Goal: Task Accomplishment & Management: Complete application form

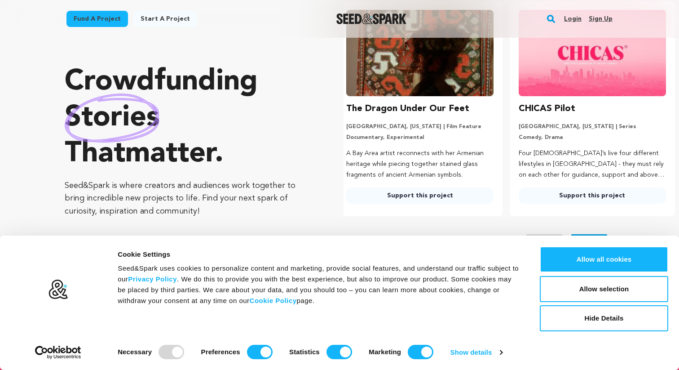
scroll to position [0, 179]
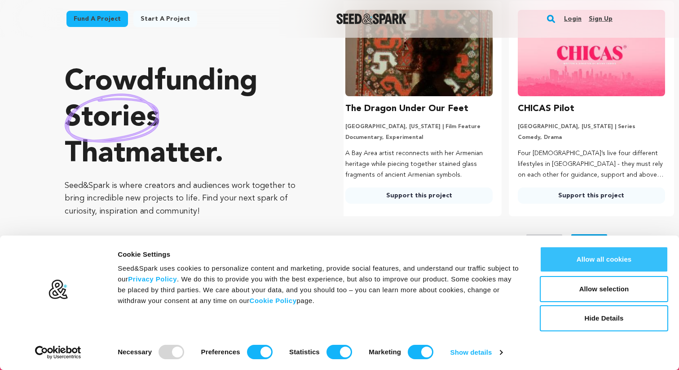
click at [599, 254] on button "Allow all cookies" at bounding box center [604, 259] width 128 height 26
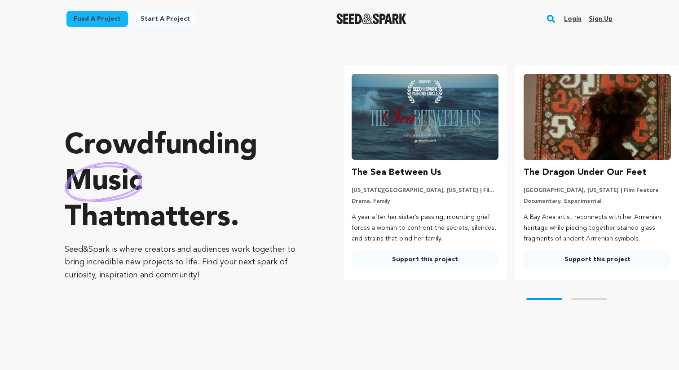
scroll to position [0, 0]
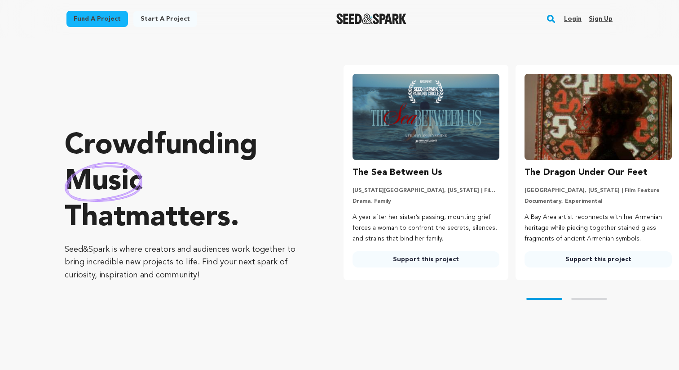
click at [111, 19] on link "Fund a project" at bounding box center [97, 19] width 62 height 16
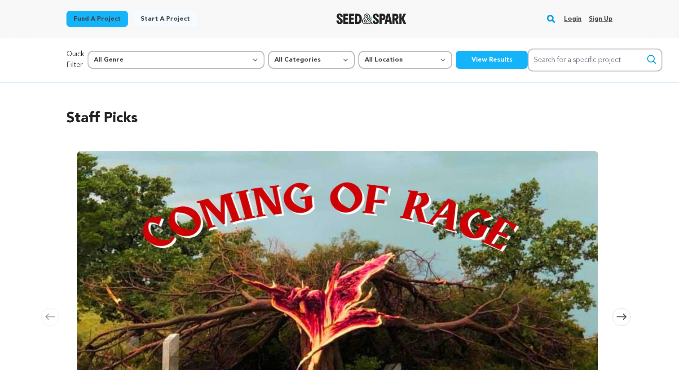
click at [141, 22] on link "Start a project" at bounding box center [165, 19] width 64 height 16
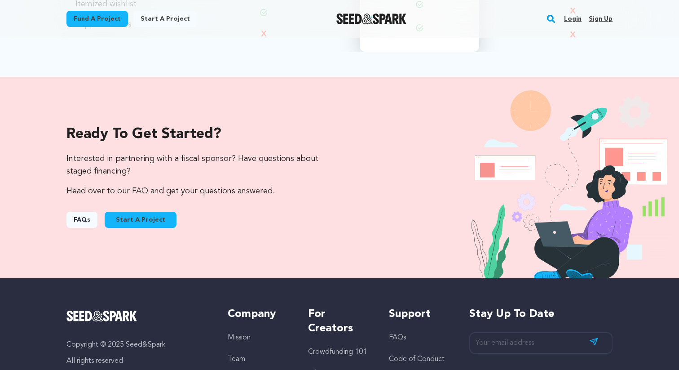
scroll to position [858, 0]
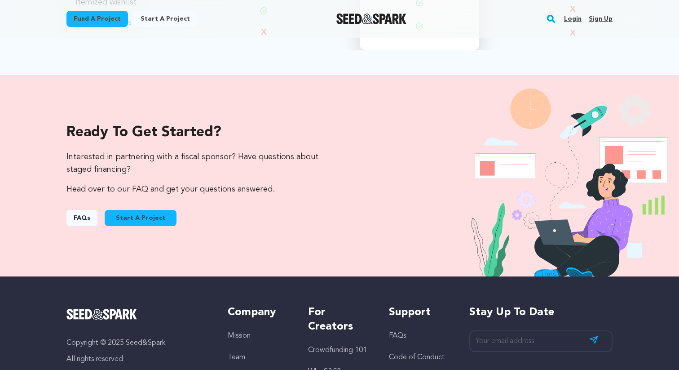
click at [151, 219] on link "Start A Project" at bounding box center [141, 218] width 72 height 16
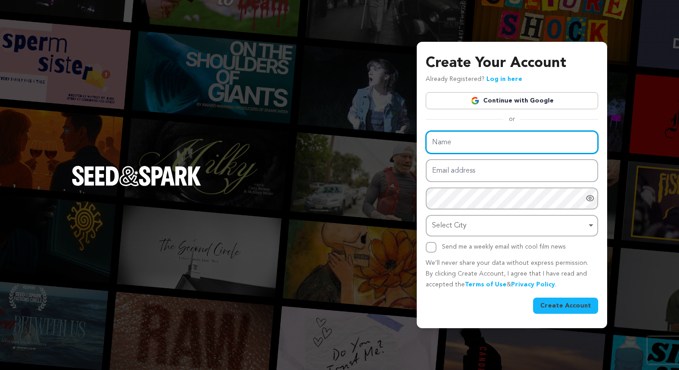
click at [494, 140] on input "Name" at bounding box center [512, 142] width 172 height 23
click at [515, 141] on input "Kristina" at bounding box center [512, 142] width 172 height 23
type input "[PERSON_NAME]"
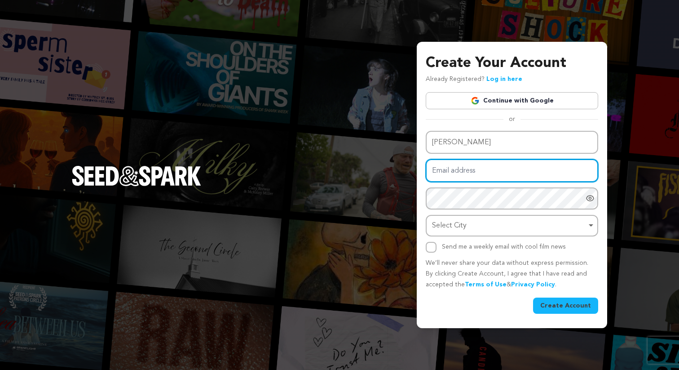
click at [492, 167] on input "Email address" at bounding box center [512, 170] width 172 height 23
type input "kristinajmartinez01@gmail.com"
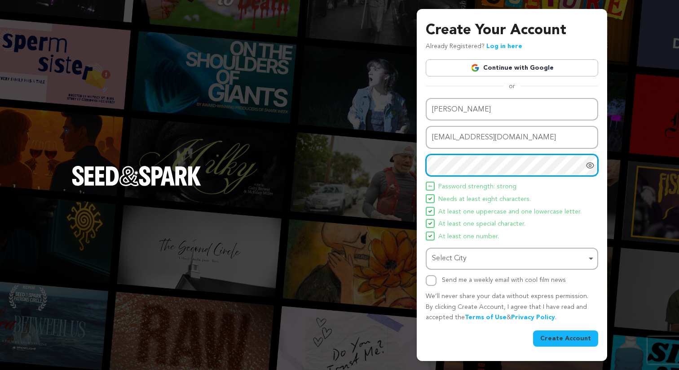
click at [508, 260] on div "Select City Remove item" at bounding box center [509, 258] width 154 height 13
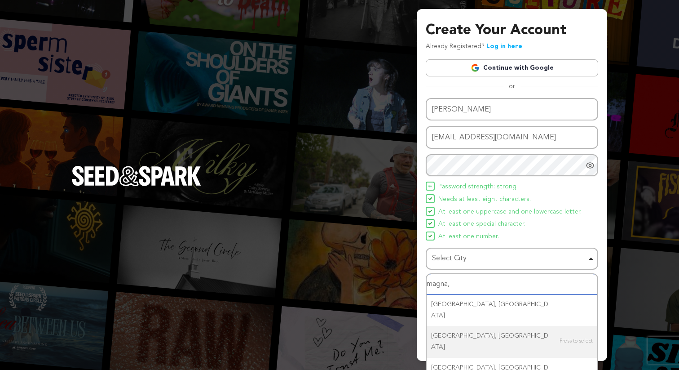
type input "magna,"
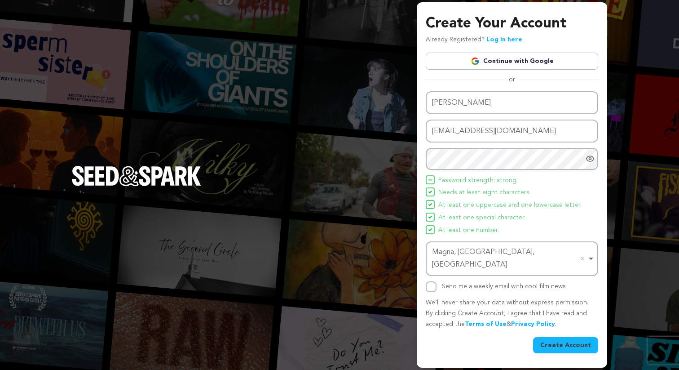
click at [556, 337] on button "Create Account" at bounding box center [565, 345] width 65 height 16
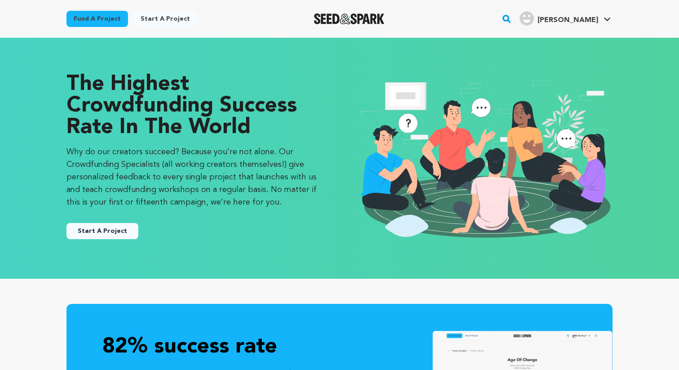
click at [99, 233] on button "Start A Project" at bounding box center [102, 231] width 72 height 16
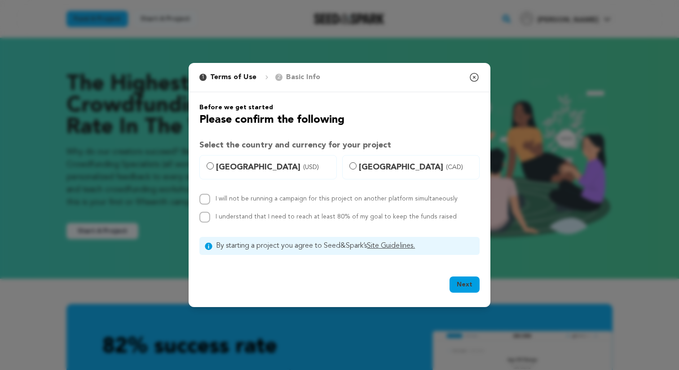
click at [257, 164] on span "[GEOGRAPHIC_DATA] (USD)" at bounding box center [273, 167] width 115 height 13
click at [214, 164] on input "[GEOGRAPHIC_DATA] (USD)" at bounding box center [210, 165] width 7 height 7
radio input "true"
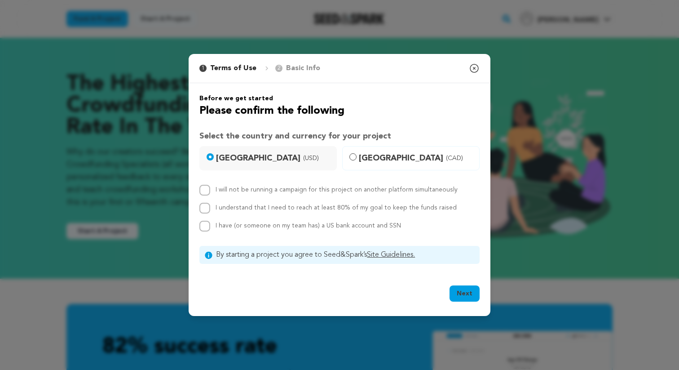
click at [250, 190] on label "I will not be running a campaign for this project on another platform simultane…" at bounding box center [337, 189] width 242 height 6
click at [210, 190] on input "I will not be running a campaign for this project on another platform simultane…" at bounding box center [204, 190] width 11 height 11
checkbox input "true"
click at [251, 201] on div "I will not be running a campaign for this project on another platform simultane…" at bounding box center [339, 208] width 280 height 47
click at [251, 206] on label "I understand that I need to reach at least 80% of my goal to keep the funds rai…" at bounding box center [336, 207] width 241 height 6
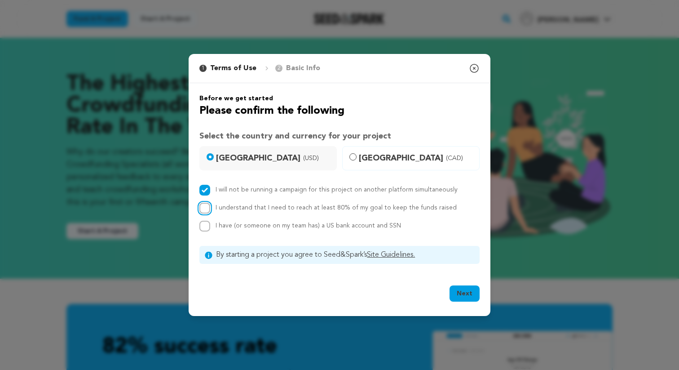
click at [210, 206] on input "I understand that I need to reach at least 80% of my goal to keep the funds rai…" at bounding box center [204, 207] width 11 height 11
checkbox input "true"
click at [250, 225] on span "I have (or someone on my team has) a US bank account and SSN" at bounding box center [308, 225] width 185 height 6
click at [210, 225] on input "I have (or someone on my team has) a US bank account and SSN" at bounding box center [204, 225] width 11 height 11
checkbox input "true"
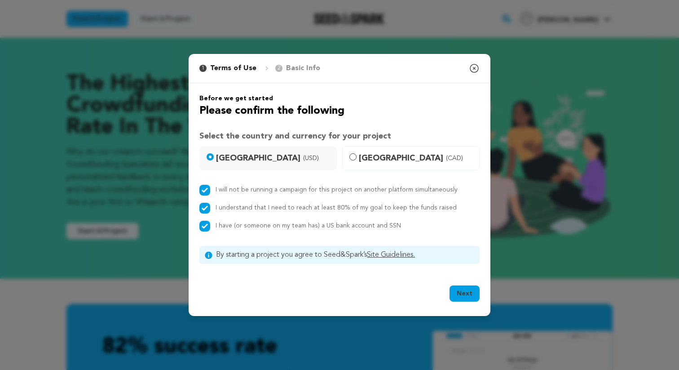
click at [458, 291] on button "Next" at bounding box center [464, 293] width 30 height 16
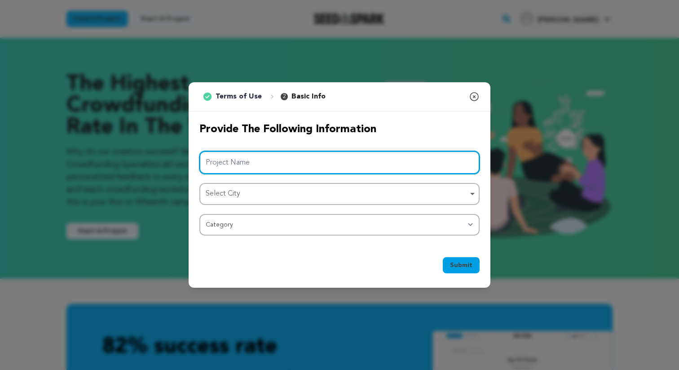
click at [457, 162] on input "Project Name" at bounding box center [339, 162] width 280 height 23
click at [432, 188] on div "Select City Remove item" at bounding box center [337, 193] width 262 height 13
type input "Candles"
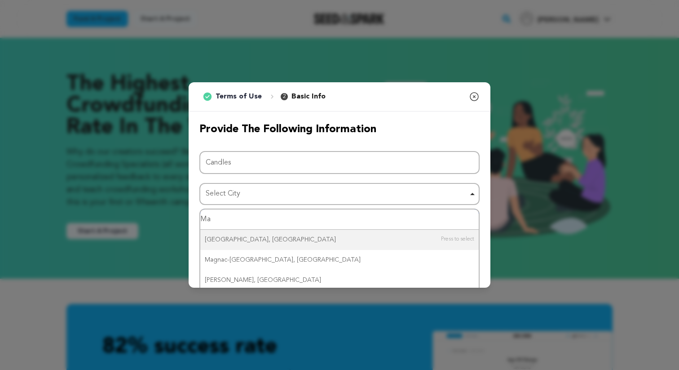
type input "M"
type input "Salt La"
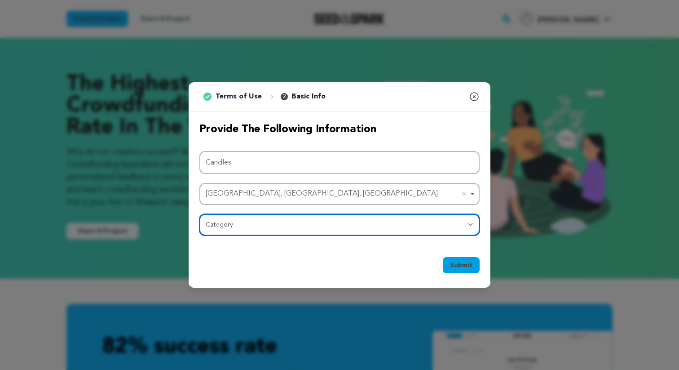
click at [358, 228] on select "Category Film Feature Film Short Series Film Festival Company Music Video VR Ex…" at bounding box center [339, 225] width 280 height 22
select select "383"
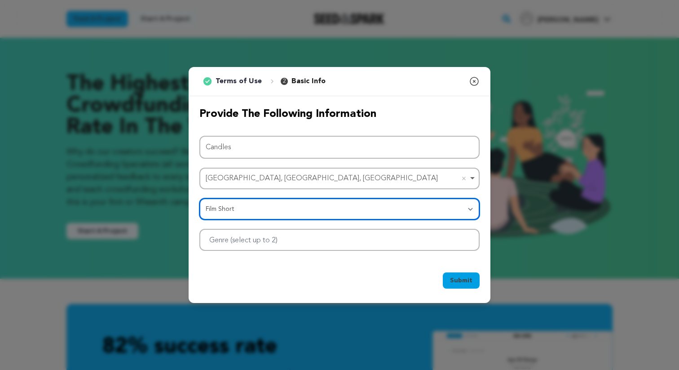
click at [427, 240] on div at bounding box center [339, 240] width 280 height 22
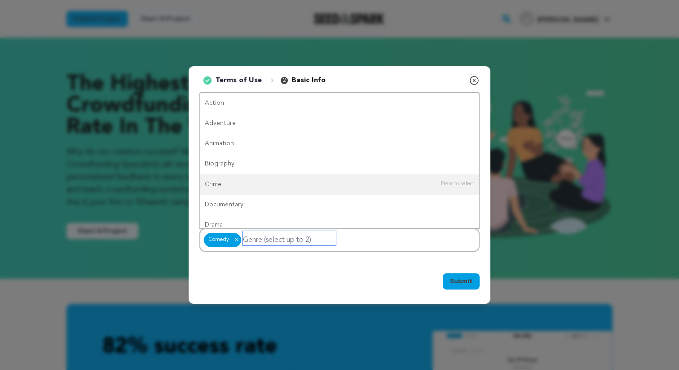
type input "R"
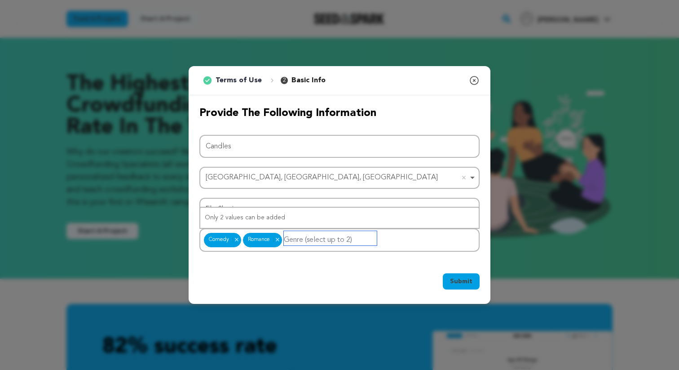
click at [304, 241] on input "Genre (select up to 2)" at bounding box center [330, 238] width 93 height 14
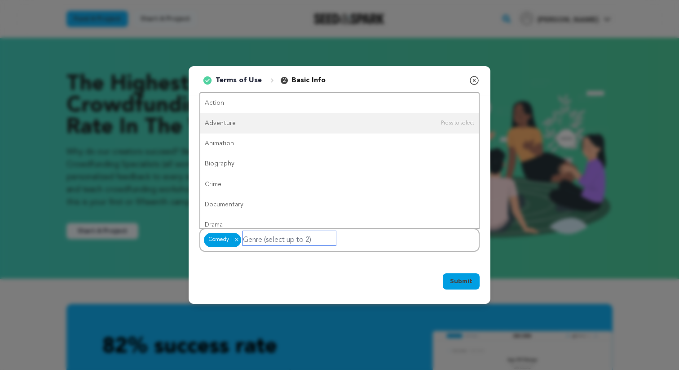
click at [278, 240] on input "Genre (select up to 2)" at bounding box center [289, 238] width 93 height 14
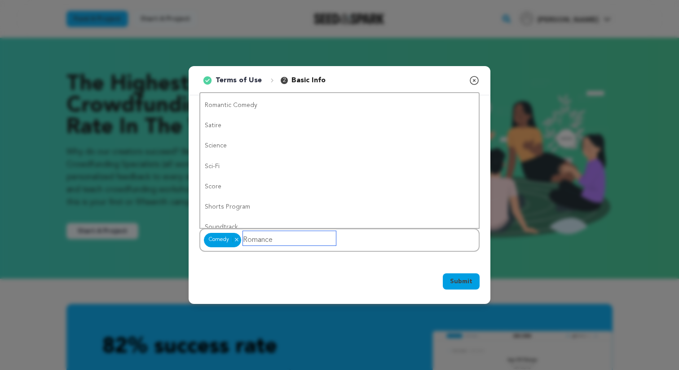
scroll to position [520, 0]
click at [291, 240] on input "Romance" at bounding box center [289, 238] width 93 height 14
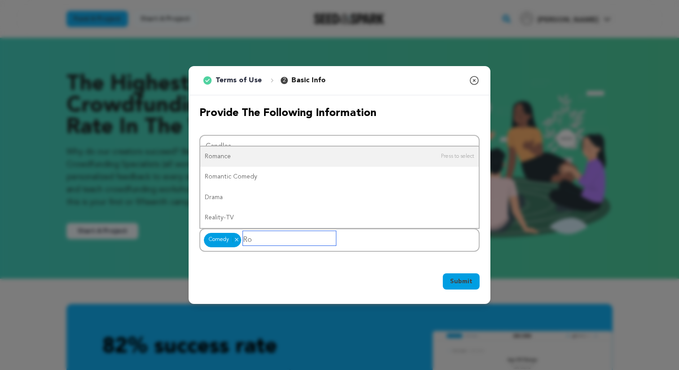
type input "R"
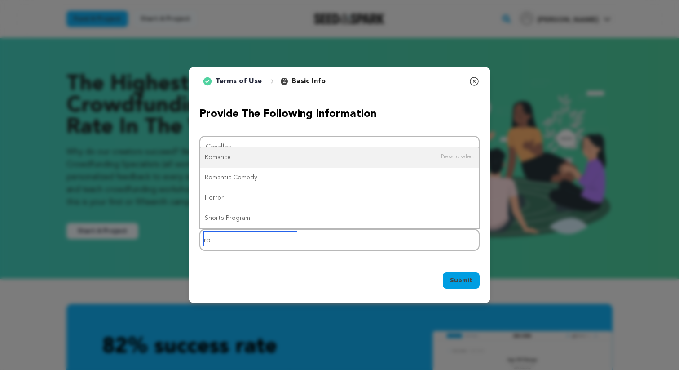
type input "rom"
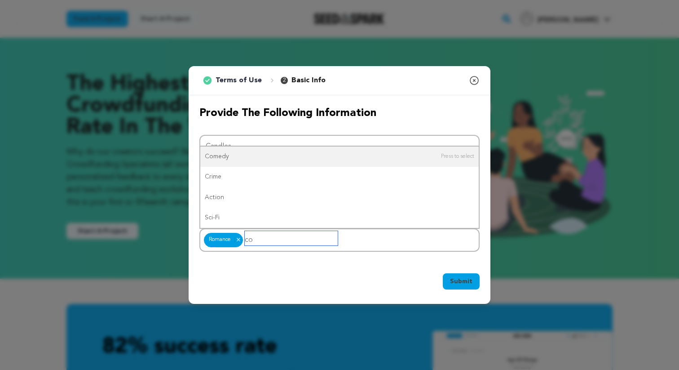
type input "com"
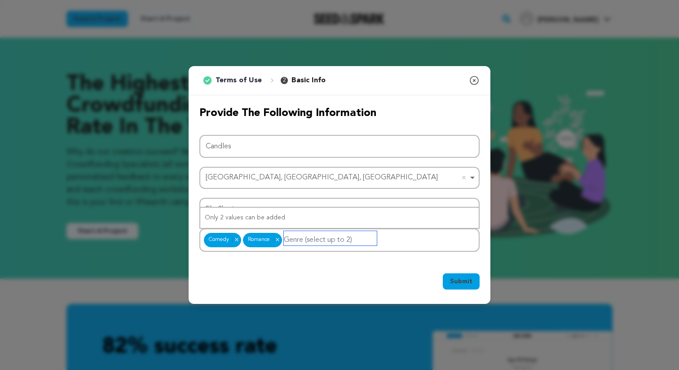
click at [422, 240] on div "Comedy Romance Comedy Remove item Romance Remove item" at bounding box center [339, 239] width 280 height 23
click at [529, 236] on div "1 Terms of Use 2 Basic Info You started your project! Close modal Provide the f…" at bounding box center [339, 185] width 679 height 370
click at [460, 284] on span "Submit" at bounding box center [461, 281] width 22 height 9
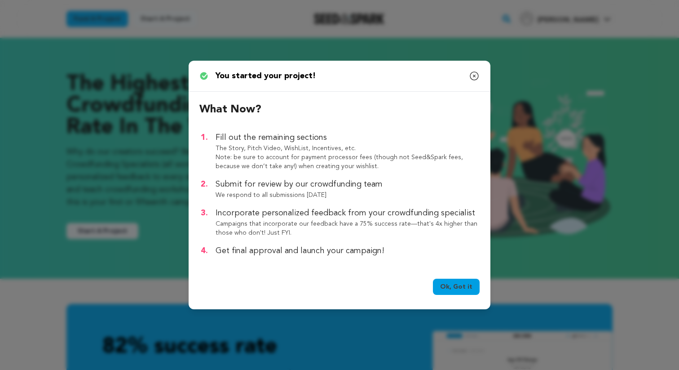
click at [448, 279] on link "Ok, Got it" at bounding box center [456, 286] width 47 height 16
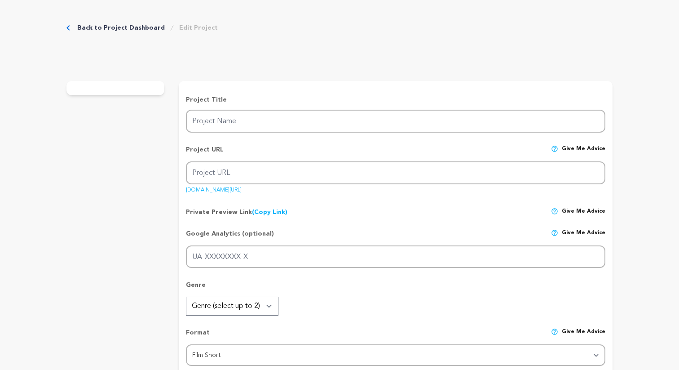
type input "Candles"
type input "candles-1"
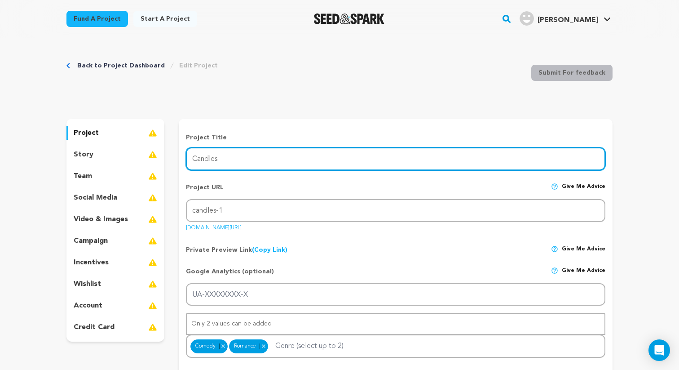
click at [465, 155] on input "Candles" at bounding box center [395, 158] width 419 height 23
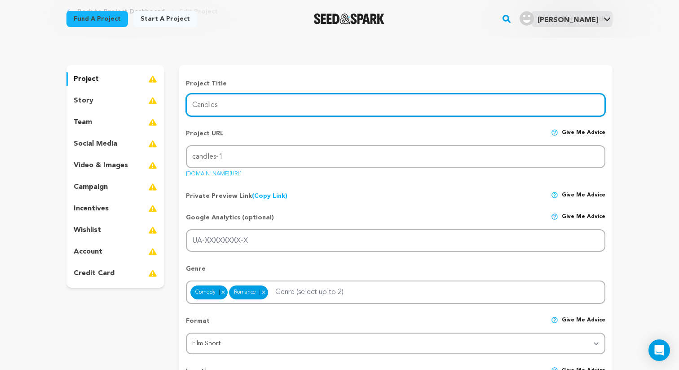
scroll to position [57, 0]
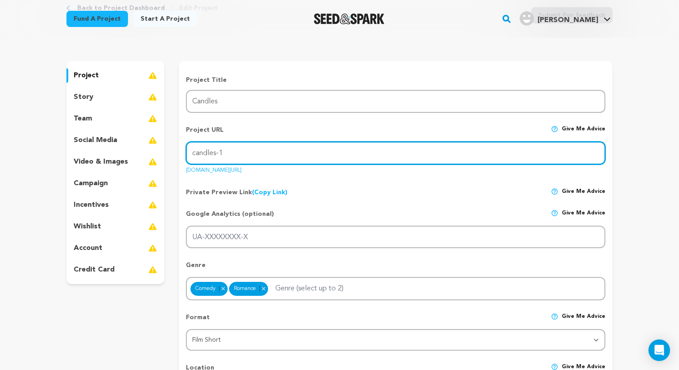
click at [465, 155] on input "candles-1" at bounding box center [395, 152] width 419 height 23
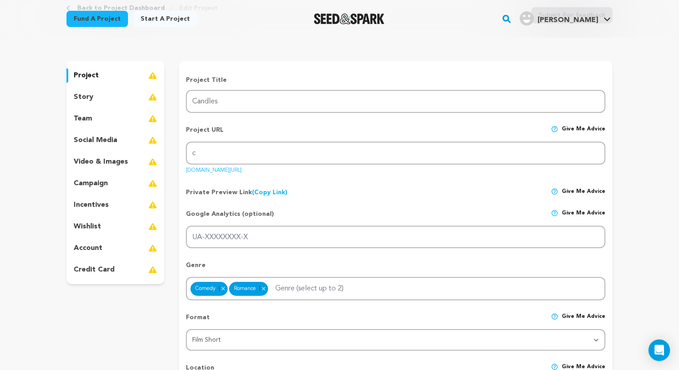
click at [462, 185] on div "Private Preview Link (Copy Link) Copy private preview link Give me advice" at bounding box center [395, 188] width 419 height 16
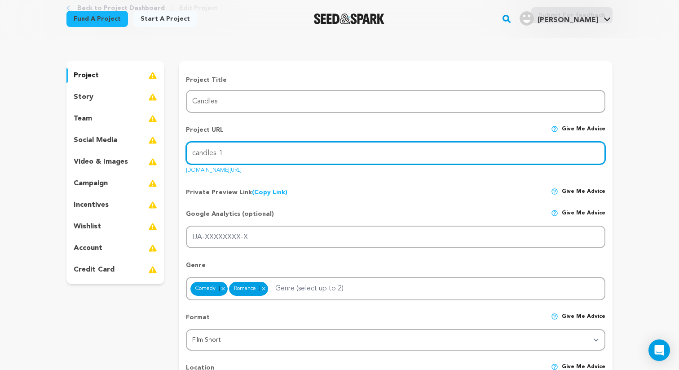
type input "candles-1"
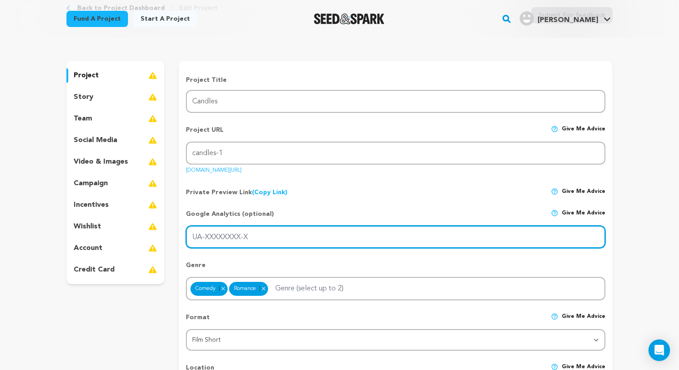
click at [411, 242] on input "UA-XXXXXXXX-X" at bounding box center [395, 236] width 419 height 23
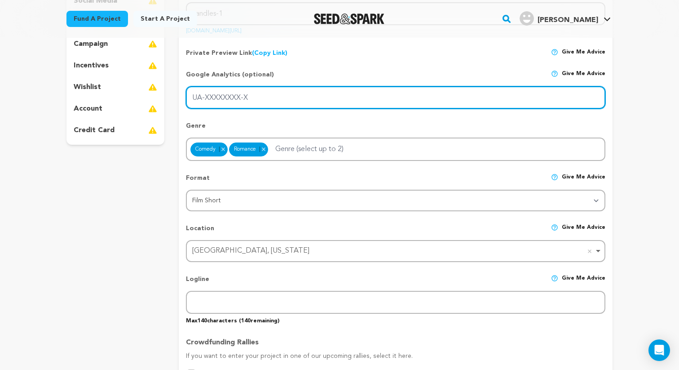
scroll to position [216, 0]
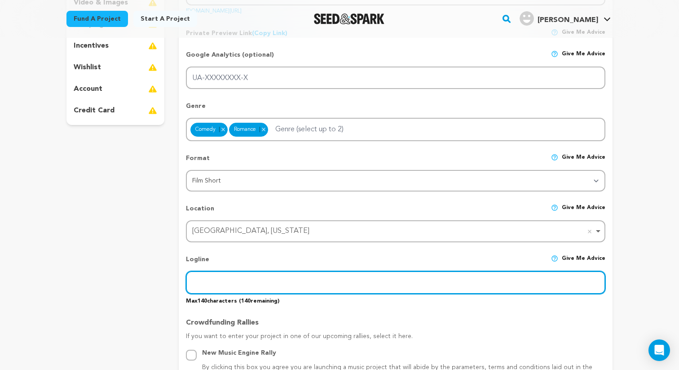
click at [274, 279] on input "text" at bounding box center [395, 282] width 419 height 23
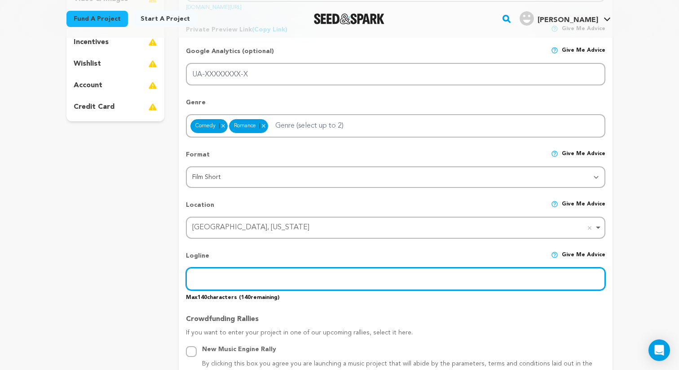
scroll to position [0, 0]
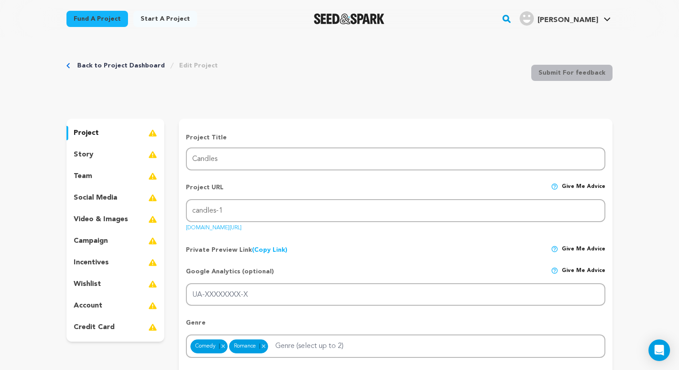
click at [109, 158] on div "story" at bounding box center [115, 154] width 98 height 14
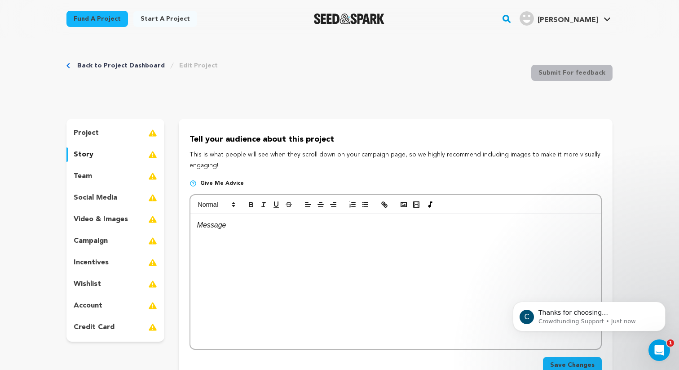
click at [123, 176] on div "team" at bounding box center [115, 176] width 98 height 14
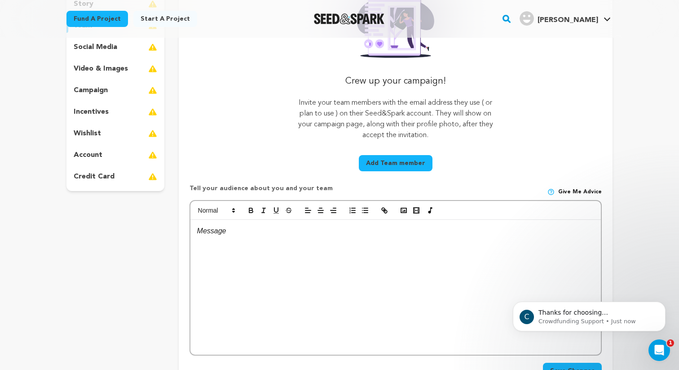
scroll to position [146, 0]
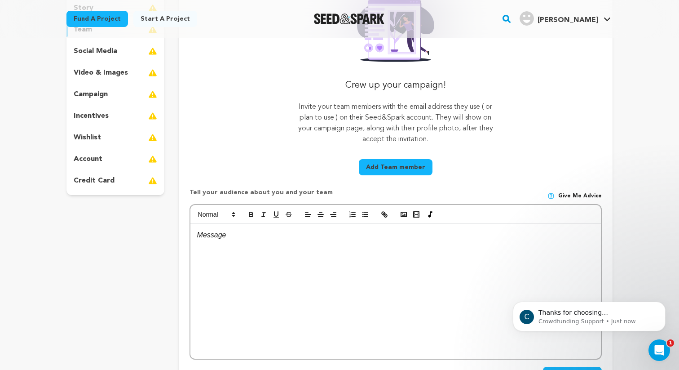
click at [137, 74] on div "video & images" at bounding box center [115, 73] width 98 height 14
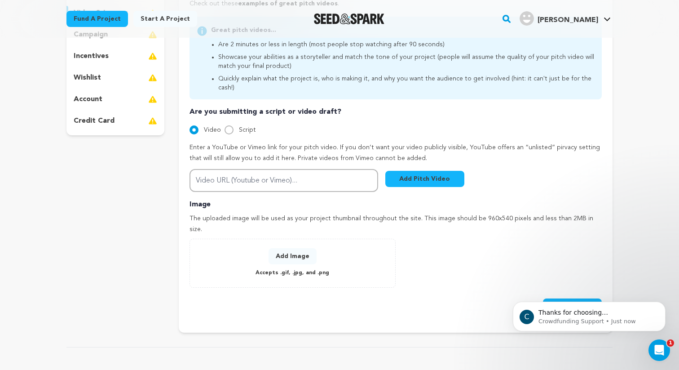
scroll to position [80, 0]
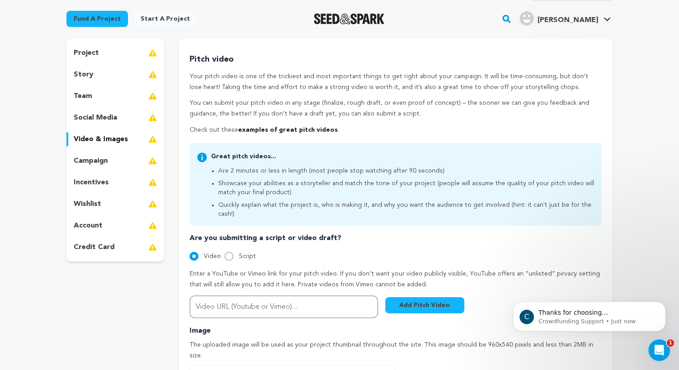
click at [597, 22] on span "[PERSON_NAME]" at bounding box center [567, 20] width 61 height 7
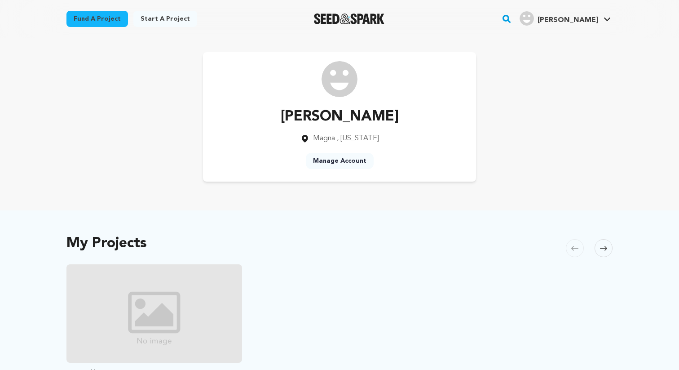
click at [598, 15] on h4 "[PERSON_NAME]" at bounding box center [567, 20] width 61 height 11
click at [602, 15] on link "[PERSON_NAME] [PERSON_NAME]" at bounding box center [565, 17] width 95 height 16
